Goal: Find specific page/section: Find specific page/section

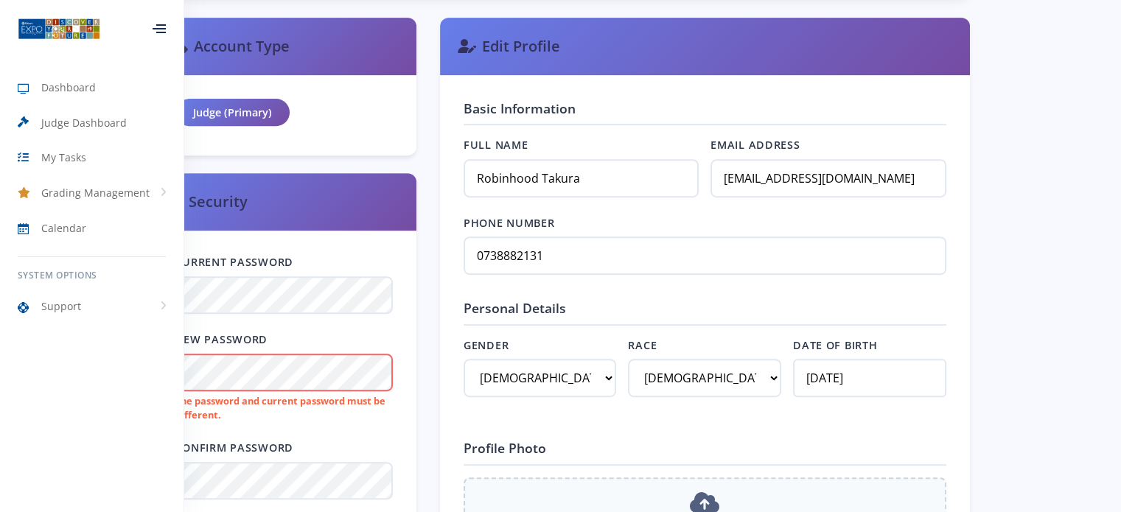
scroll to position [762, 0]
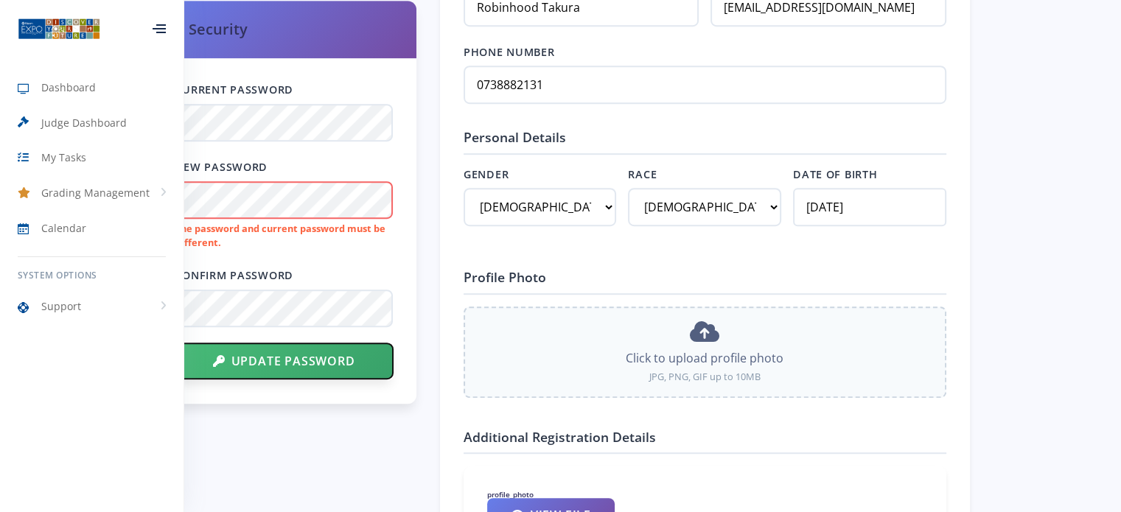
click at [263, 369] on button "Update Password" at bounding box center [283, 360] width 217 height 35
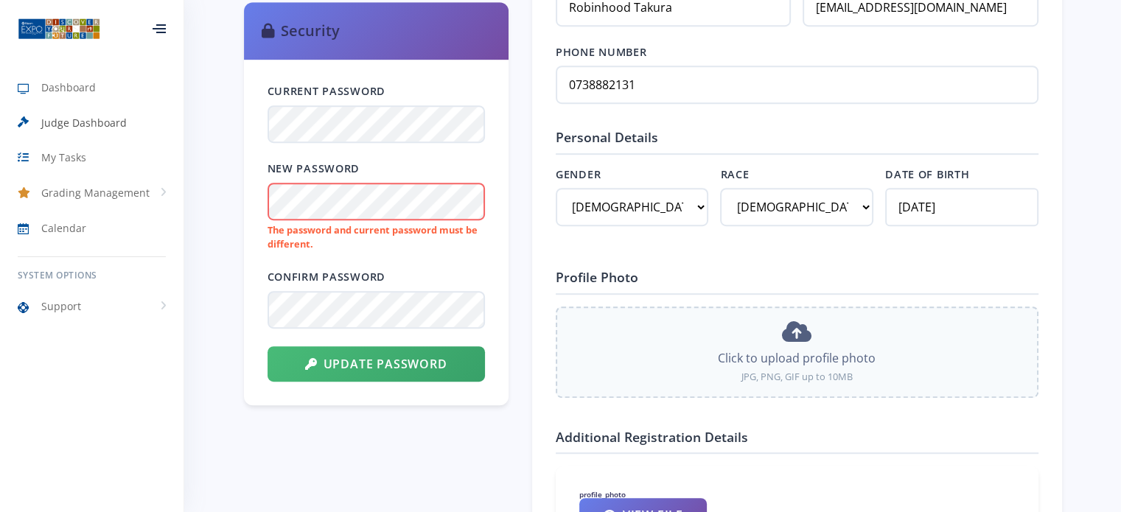
scroll to position [11, 11]
click at [85, 126] on span "Judge Dashboard" at bounding box center [83, 122] width 85 height 15
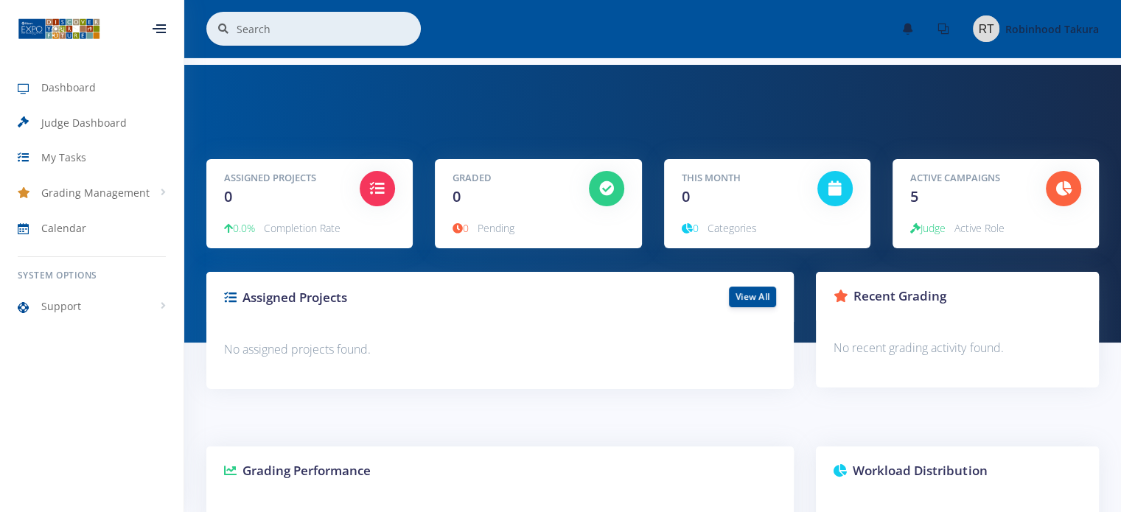
scroll to position [11, 11]
click at [1067, 185] on icon at bounding box center [1063, 188] width 15 height 15
click at [1062, 194] on icon at bounding box center [1063, 188] width 15 height 15
click at [930, 226] on span "Judge" at bounding box center [927, 228] width 35 height 14
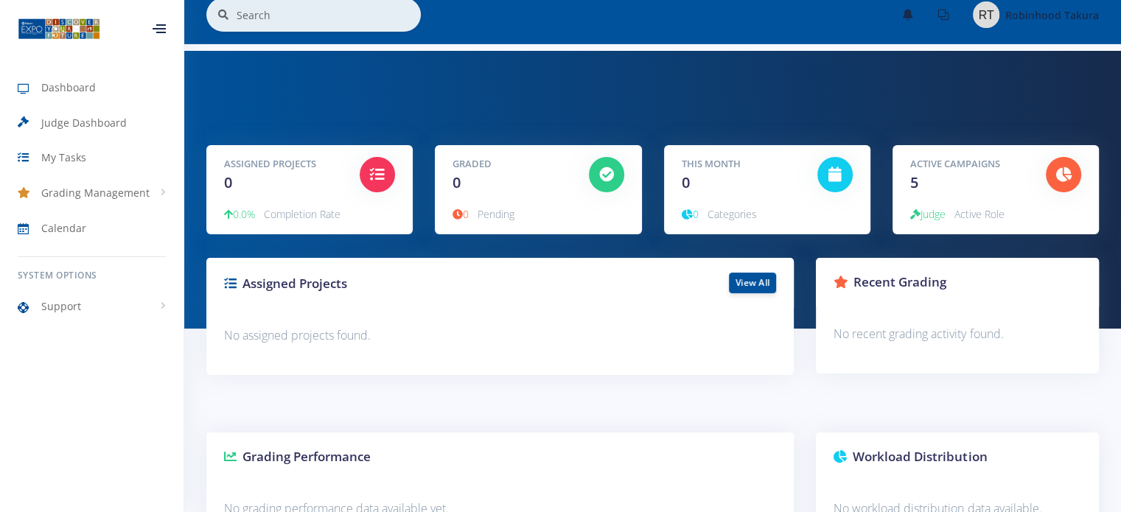
scroll to position [0, 0]
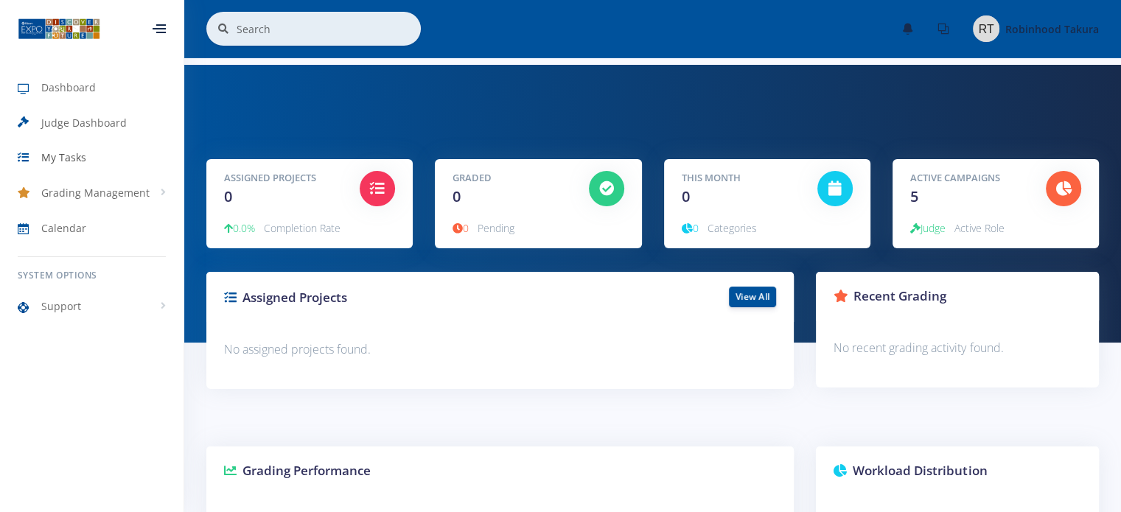
click at [63, 155] on span "My Tasks" at bounding box center [63, 157] width 45 height 15
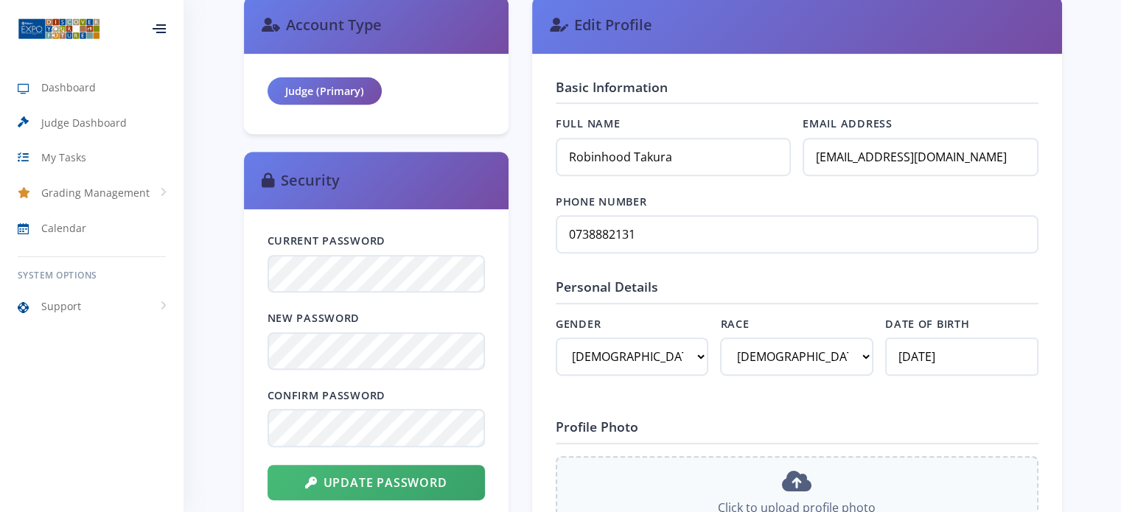
scroll to position [609, 0]
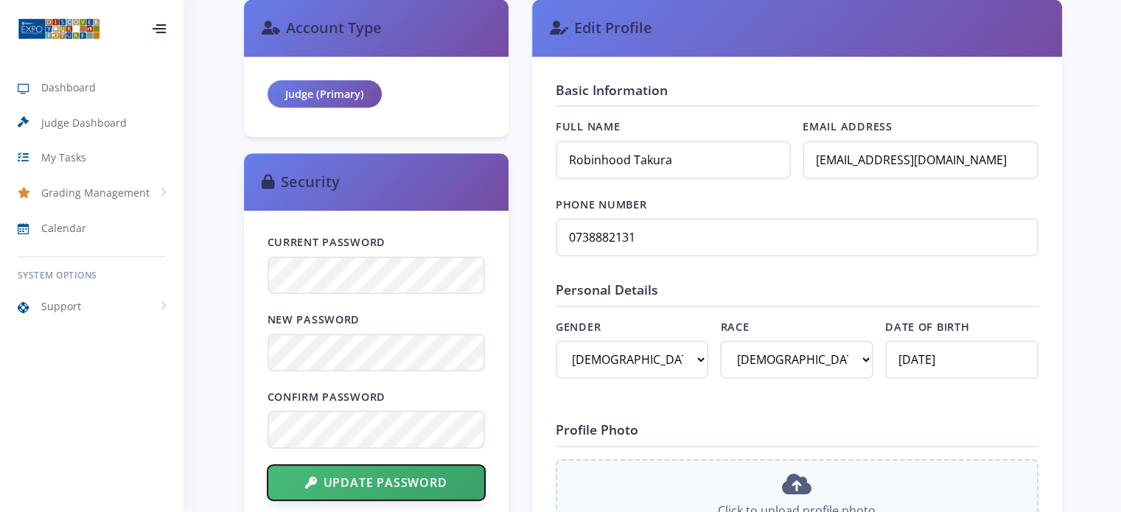
click at [358, 488] on button "Update Password" at bounding box center [375, 482] width 217 height 35
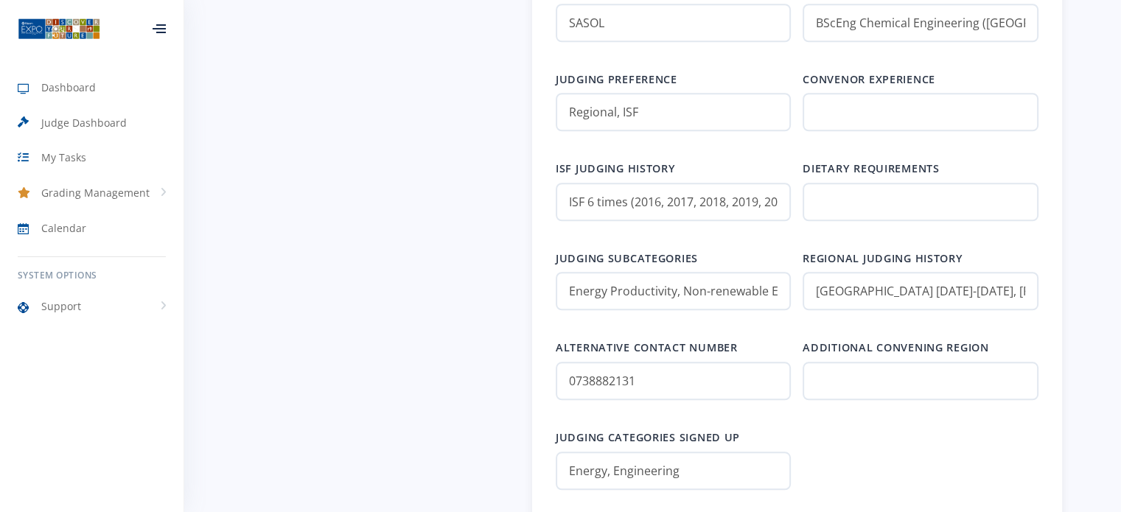
scroll to position [0, 85]
click at [1024, 225] on div "Organization SASOL Qualification BScEng Chemical Engineering ([GEOGRAPHIC_DATA]…" at bounding box center [797, 245] width 483 height 526
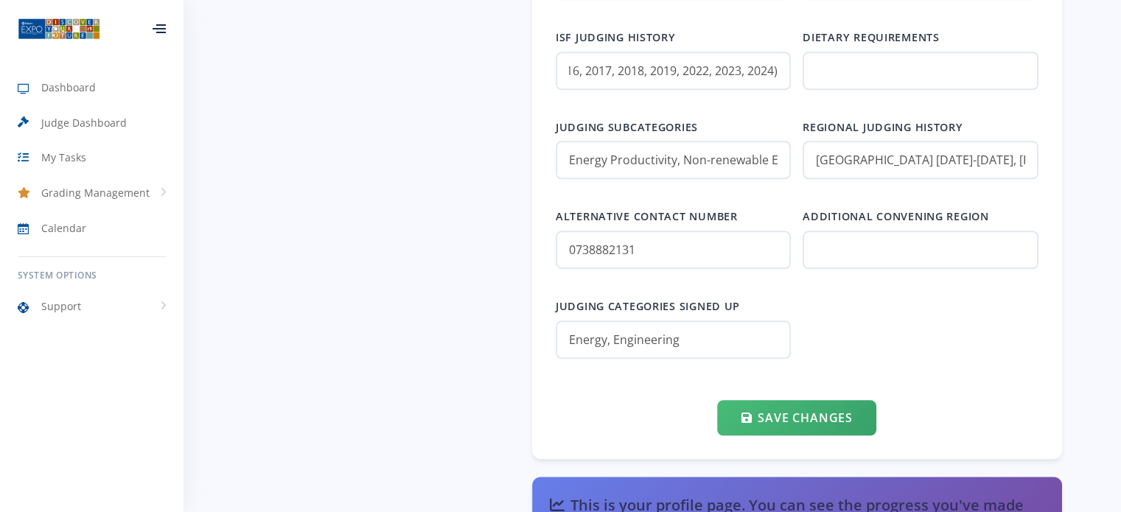
scroll to position [1093, 0]
